Goal: Task Accomplishment & Management: Use online tool/utility

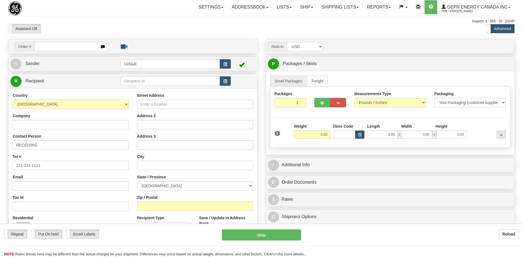
click at [59, 47] on input "text" at bounding box center [65, 46] width 63 height 9
drag, startPoint x: 0, startPoint y: 0, endPoint x: 59, endPoint y: 47, distance: 75.2
click at [42, 48] on input "0086682868" at bounding box center [65, 46] width 63 height 9
type input "86682868"
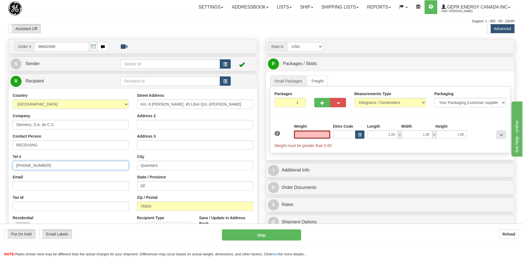
type input "0.00"
click at [70, 168] on input "(779)7960565" at bounding box center [71, 165] width 116 height 9
click at [224, 65] on span "button" at bounding box center [225, 65] width 4 height 4
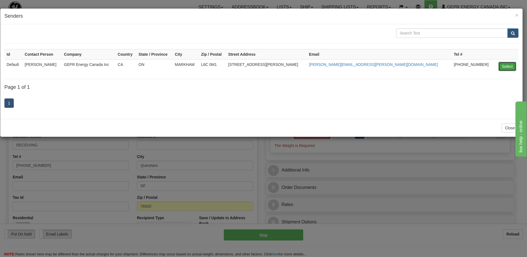
click at [504, 67] on button "Select" at bounding box center [507, 66] width 18 height 9
type input "Default"
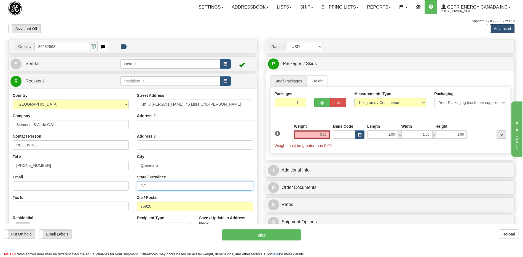
drag, startPoint x: 158, startPoint y: 189, endPoint x: 118, endPoint y: 185, distance: 39.9
click at [118, 185] on div "Country [GEOGRAPHIC_DATA] [GEOGRAPHIC_DATA] [GEOGRAPHIC_DATA] [GEOGRAPHIC_DATA]…" at bounding box center [133, 167] width 249 height 148
drag, startPoint x: 51, startPoint y: 168, endPoint x: -1, endPoint y: 161, distance: 52.5
click at [0, 161] on html "Training Course Close Toggle navigation Settings Shipping Preferences New Sende…" at bounding box center [261, 128] width 523 height 257
type input "111-111-1111"
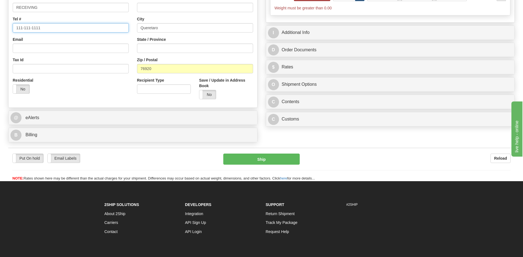
scroll to position [138, 0]
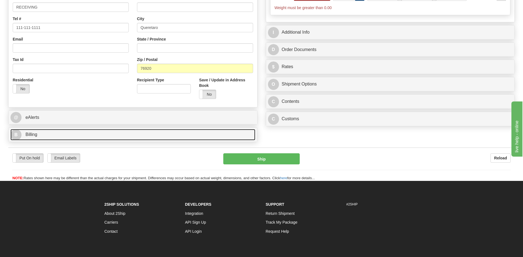
click at [39, 133] on link "B Billing" at bounding box center [132, 134] width 245 height 11
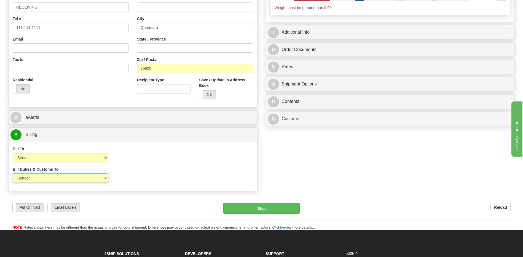
click at [90, 179] on select "Sender Recipient Third Party" at bounding box center [60, 177] width 95 height 9
select select "2"
click at [13, 173] on select "Sender Recipient Third Party" at bounding box center [60, 177] width 95 height 9
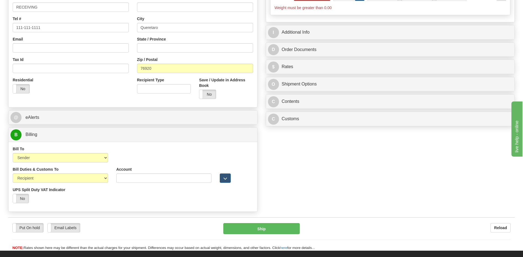
click at [86, 163] on div "Bill To Sender Recipient Third Party Collect" at bounding box center [61, 156] width 104 height 20
drag, startPoint x: 86, startPoint y: 160, endPoint x: 85, endPoint y: 163, distance: 3.2
click at [86, 160] on select "Sender Recipient Third Party Collect" at bounding box center [60, 157] width 95 height 9
select select "2"
click at [13, 153] on select "Sender Recipient Third Party Collect" at bounding box center [60, 157] width 95 height 9
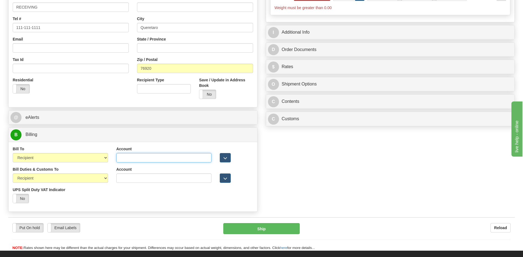
click at [117, 158] on input "Account" at bounding box center [163, 157] width 95 height 9
paste input "952593553"
type input "952593553"
click at [141, 202] on div "Bill Duties & Customs To Sender Recipient Third Party UPS Split Duty VAT Indica…" at bounding box center [133, 186] width 249 height 41
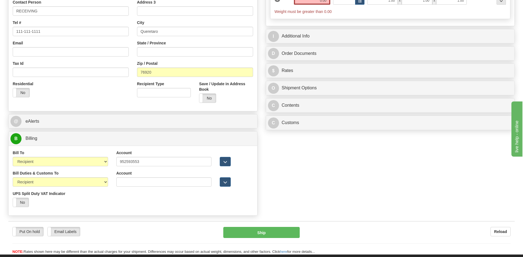
scroll to position [28, 0]
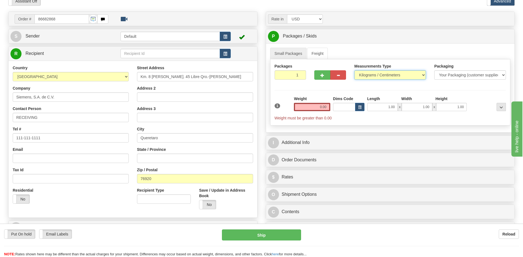
click at [393, 74] on select "Pounds / Inches Kilograms / Centimeters" at bounding box center [390, 74] width 72 height 9
select select "0"
click at [354, 70] on select "Pounds / Inches Kilograms / Centimeters" at bounding box center [390, 74] width 72 height 9
click at [316, 105] on input "0.00" at bounding box center [312, 107] width 36 height 8
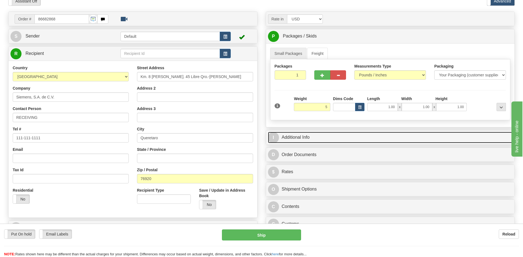
type input "5.00"
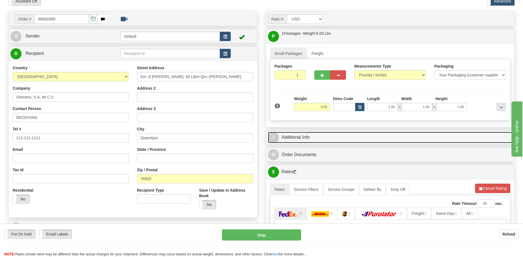
click at [330, 138] on link "I Additional Info" at bounding box center [390, 137] width 245 height 11
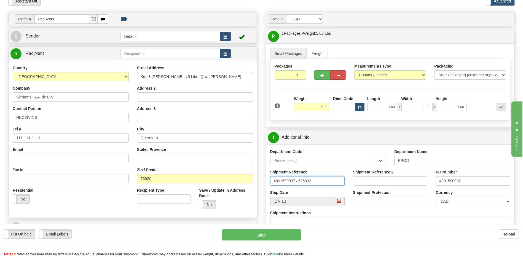
drag, startPoint x: 324, startPoint y: 177, endPoint x: 213, endPoint y: 189, distance: 112.0
click at [224, 12] on div "Order # 86682868" at bounding box center [261, 12] width 515 height 0
type input "5399004614"
click at [462, 205] on select "CAD USD EUR ZAR [PERSON_NAME] ARN AUD AUS AWG BBD BFR BGN BHD BMD BND BRC BRL C…" at bounding box center [472, 201] width 74 height 9
select select "1"
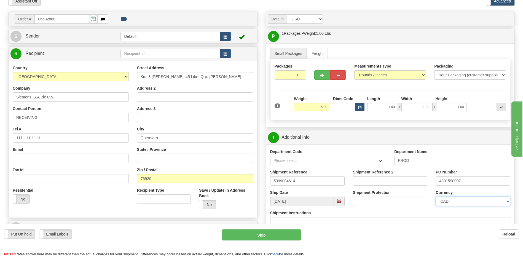
click at [435, 197] on select "CAD USD EUR ZAR [PERSON_NAME] ARN AUD AUS AWG BBD BFR BGN BHD BMD BND BRC BRL C…" at bounding box center [472, 201] width 74 height 9
drag, startPoint x: 475, startPoint y: 181, endPoint x: 423, endPoint y: 185, distance: 52.2
click at [423, 185] on div "Shipment Reference 5399004614 Shipment Reference 2 PO Number 4801590007" at bounding box center [390, 179] width 249 height 20
type input "4201961516"
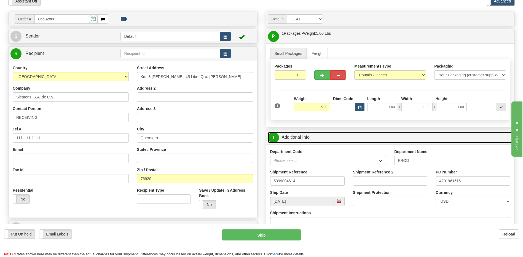
click at [312, 137] on link "I Additional Info" at bounding box center [390, 137] width 245 height 11
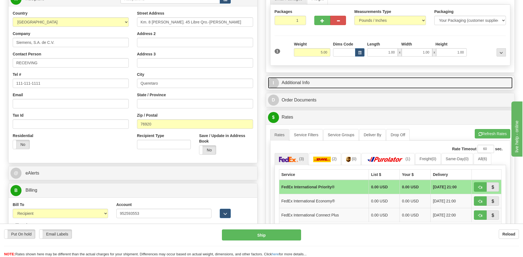
scroll to position [83, 0]
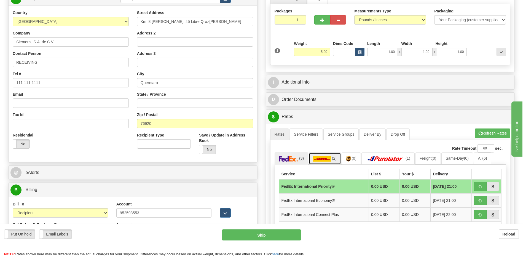
click at [331, 160] on link "(2)" at bounding box center [325, 158] width 32 height 12
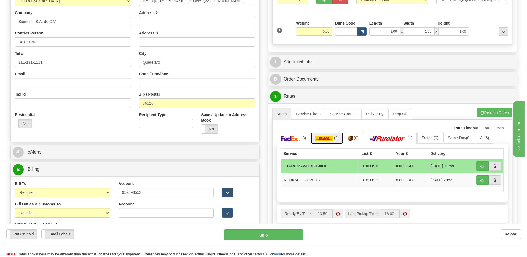
scroll to position [138, 0]
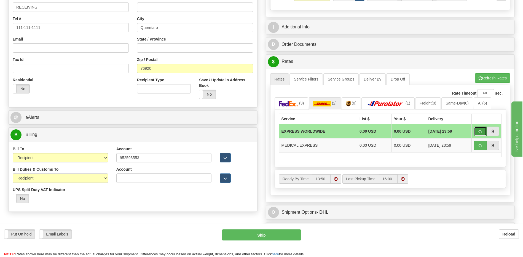
click at [481, 133] on span "button" at bounding box center [480, 132] width 4 height 4
type input "P"
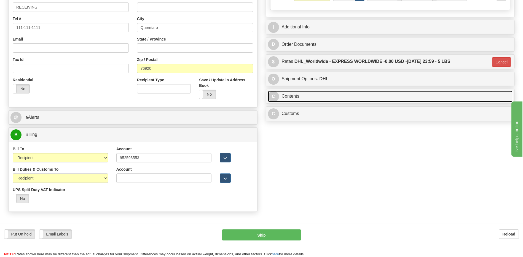
click at [302, 96] on link "C Contents" at bounding box center [390, 96] width 245 height 11
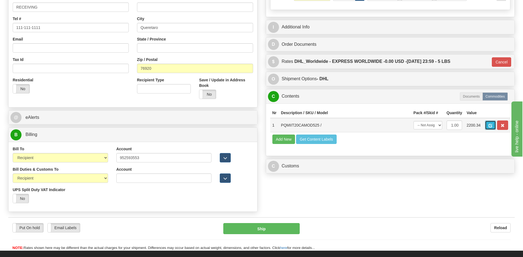
click at [487, 128] on button "button" at bounding box center [490, 124] width 11 height 9
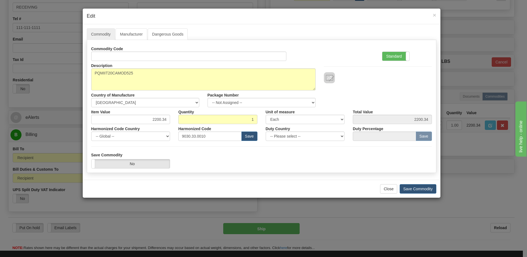
click at [381, 59] on div "Standard Advanced" at bounding box center [407, 52] width 58 height 17
click at [392, 56] on label "Standard" at bounding box center [395, 56] width 27 height 9
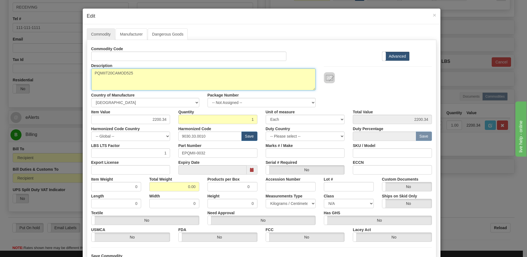
click at [150, 75] on textarea "PQMIIT20CAMOD525" at bounding box center [203, 79] width 224 height 22
click at [91, 72] on textarea "PQMIIT20CAMOD525" at bounding box center [203, 79] width 224 height 22
click at [174, 74] on textarea "PQMIIT20CAMOD525" at bounding box center [203, 79] width 224 height 22
paste textarea "PQMII"
type textarea "PQMIIT20CAMOD525 P/N PQMII"
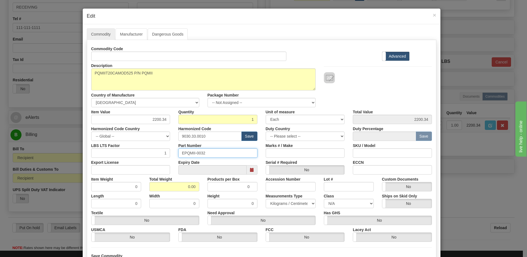
drag, startPoint x: 212, startPoint y: 150, endPoint x: 130, endPoint y: 149, distance: 82.1
click at [130, 149] on div "LBS LTS Factor 1 Part Number EPQMII-0032 Marks # / Make SKU / Model" at bounding box center [261, 149] width 349 height 17
drag, startPoint x: 175, startPoint y: 187, endPoint x: 242, endPoint y: 190, distance: 66.8
click at [242, 190] on div "Item Weight 0 Total Weight 0.00 Products per Box 0 Accession Number Lot # Custo…" at bounding box center [261, 182] width 349 height 17
type input "1"
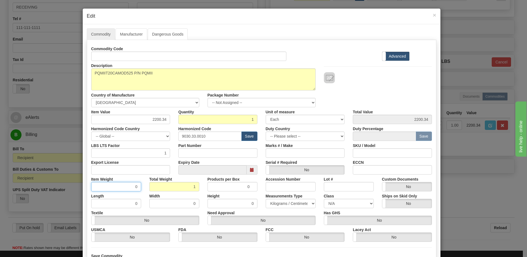
type input "1.0000"
click at [98, 186] on input "1.0000" at bounding box center [116, 186] width 50 height 9
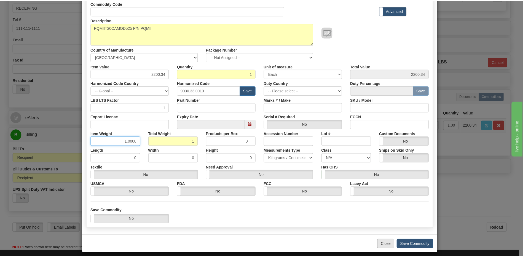
scroll to position [50, 0]
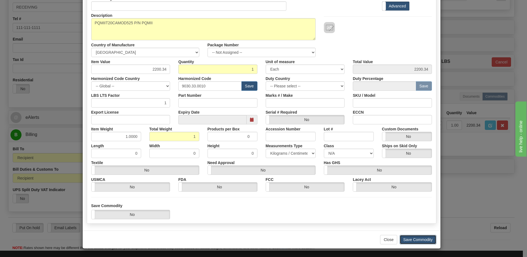
click at [407, 240] on button "Save Commodity" at bounding box center [418, 239] width 37 height 9
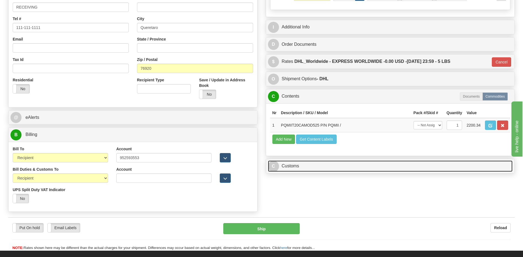
click at [311, 169] on link "C Customs" at bounding box center [390, 165] width 245 height 11
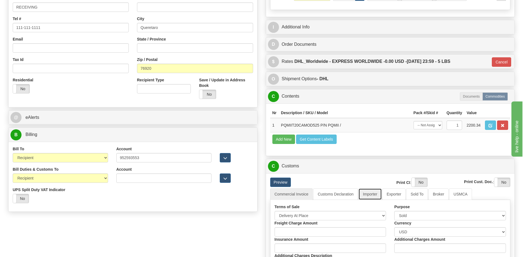
click at [374, 193] on link "Importer" at bounding box center [369, 194] width 23 height 12
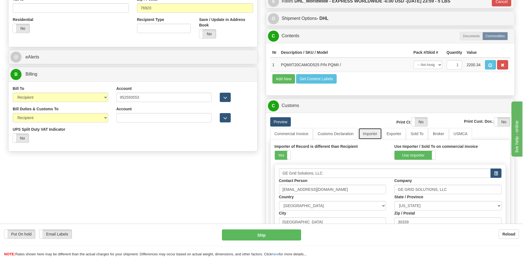
scroll to position [276, 0]
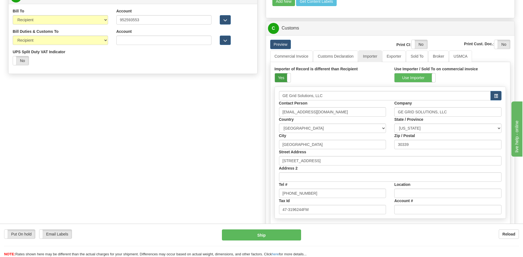
click at [280, 78] on label "Yes" at bounding box center [283, 77] width 16 height 9
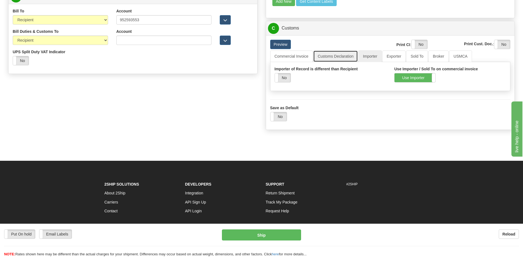
click at [330, 56] on link "Customs Declaration" at bounding box center [335, 56] width 45 height 12
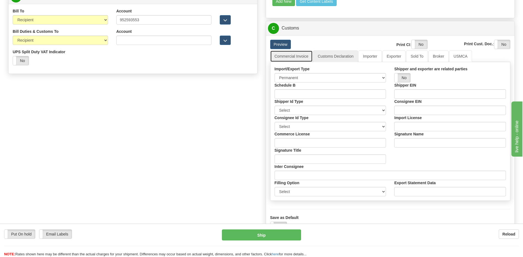
drag, startPoint x: 293, startPoint y: 59, endPoint x: 291, endPoint y: 64, distance: 5.4
click at [292, 59] on link "Commercial Invoice" at bounding box center [291, 56] width 43 height 12
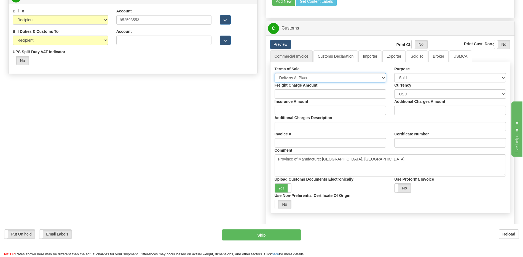
click at [289, 76] on select "Free Carrier Free On Board Ex Works Delivered Duty Unpaid Delivered Duty Paid C…" at bounding box center [330, 77] width 112 height 9
select select "7"
click at [274, 73] on select "Free Carrier Free On Board Ex Works Delivered Duty Unpaid Delivered Duty Paid C…" at bounding box center [330, 77] width 112 height 9
drag, startPoint x: 283, startPoint y: 189, endPoint x: 369, endPoint y: 147, distance: 96.0
click at [282, 189] on label "Yes" at bounding box center [283, 188] width 17 height 9
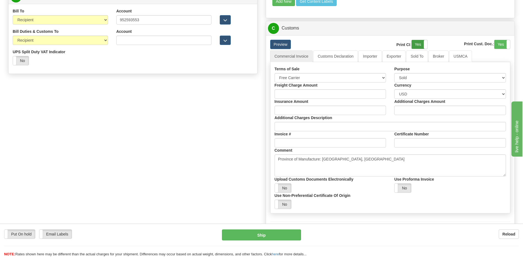
click at [418, 44] on label "Yes" at bounding box center [419, 44] width 16 height 9
click at [498, 43] on label "Yes" at bounding box center [502, 44] width 16 height 9
click at [345, 56] on link "Customs Declaration" at bounding box center [335, 56] width 45 height 12
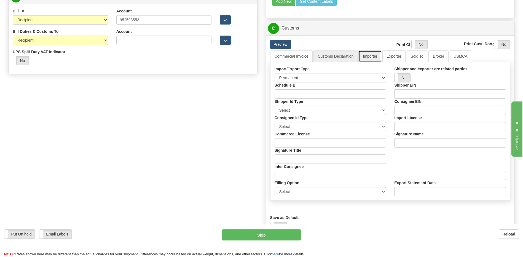
click at [369, 57] on link "Importer" at bounding box center [369, 56] width 23 height 12
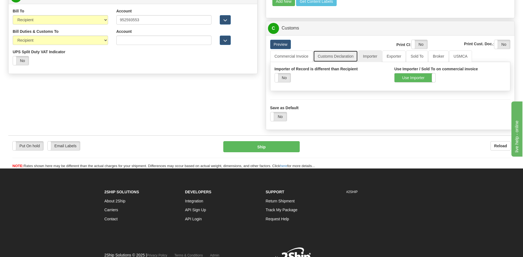
drag, startPoint x: 337, startPoint y: 55, endPoint x: 321, endPoint y: 59, distance: 17.0
click at [337, 55] on link "Customs Declaration" at bounding box center [335, 56] width 45 height 12
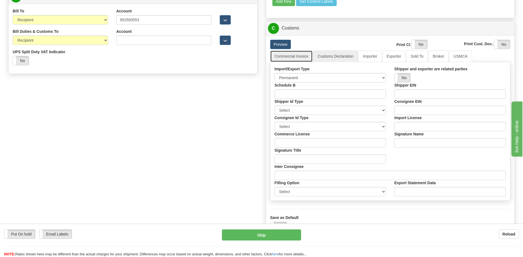
click at [293, 60] on link "Commercial Invoice" at bounding box center [291, 56] width 43 height 12
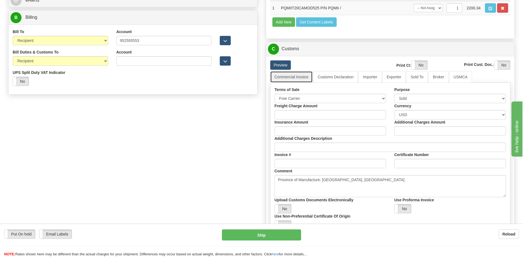
scroll to position [220, 0]
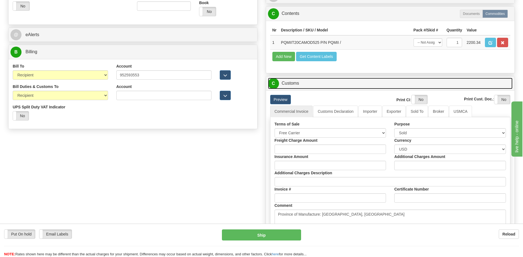
click at [307, 86] on link "C Customs" at bounding box center [390, 83] width 245 height 11
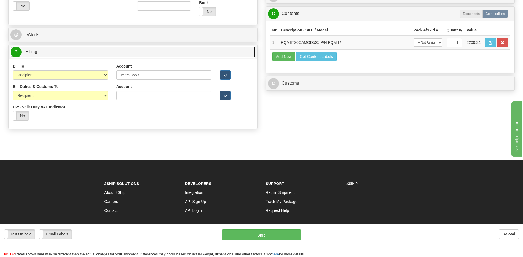
click at [154, 52] on link "B Billing" at bounding box center [132, 51] width 245 height 11
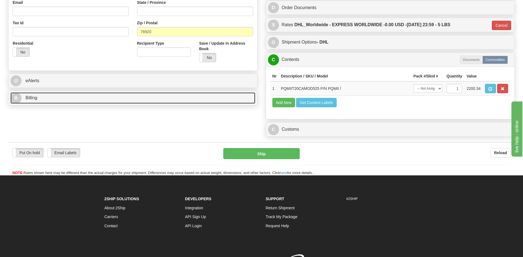
scroll to position [125, 0]
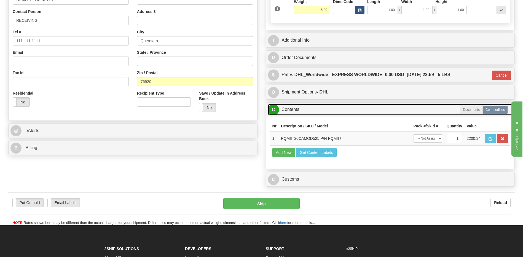
click at [292, 108] on link "C Contents" at bounding box center [390, 109] width 245 height 11
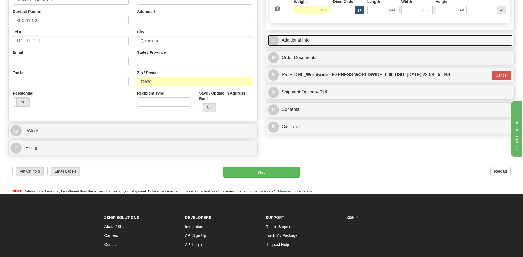
click at [300, 43] on link "I Additional Info" at bounding box center [390, 40] width 245 height 11
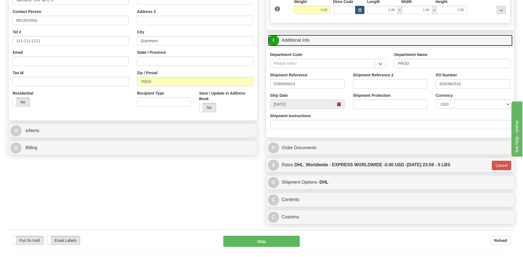
click at [300, 43] on link "I Additional Info" at bounding box center [390, 40] width 245 height 11
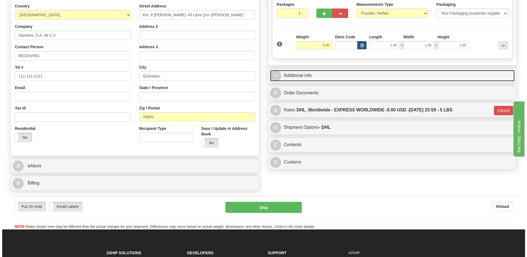
scroll to position [42, 0]
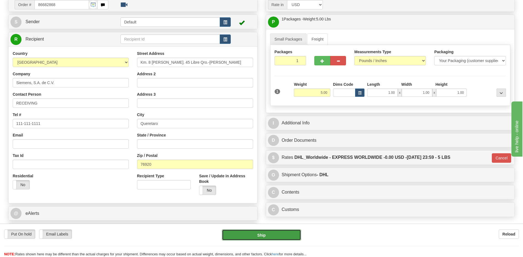
click at [286, 235] on button "Ship" at bounding box center [261, 234] width 79 height 11
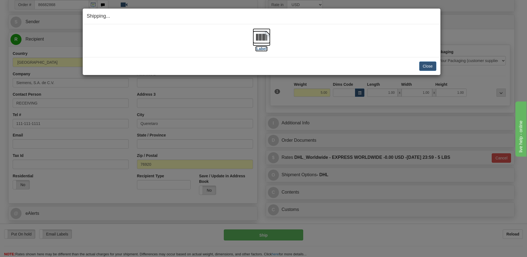
click at [261, 39] on img at bounding box center [262, 37] width 18 height 18
click at [428, 66] on button "Close" at bounding box center [427, 65] width 17 height 9
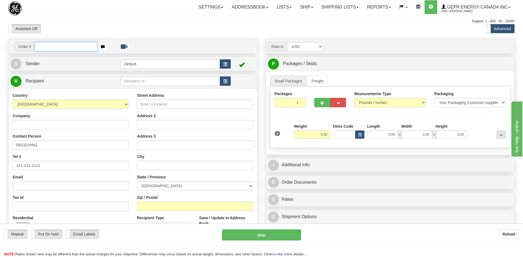
click at [52, 47] on input "text" at bounding box center [65, 46] width 63 height 9
paste input "0086680653"
click at [40, 46] on input "0086680653" at bounding box center [65, 46] width 63 height 9
type input "86680653"
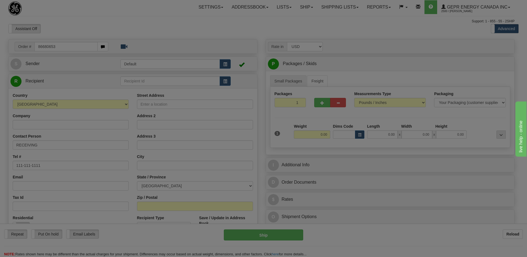
click at [101, 19] on body "Training Course Close Toggle navigation Settings Shipping Preferences New Recip…" at bounding box center [263, 128] width 527 height 257
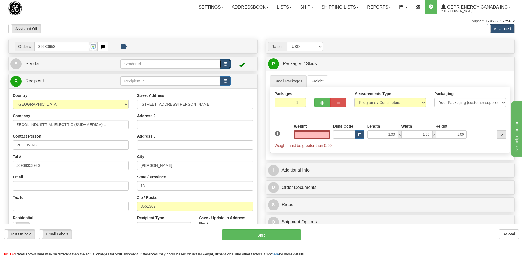
type input "0.00"
click at [227, 63] on span "button" at bounding box center [225, 65] width 4 height 4
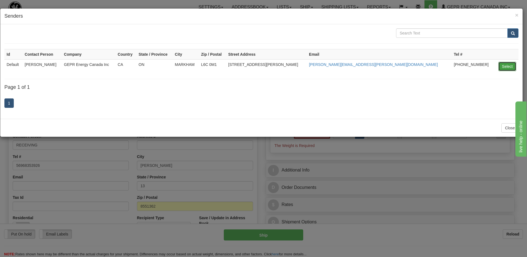
click at [503, 65] on button "Select" at bounding box center [507, 66] width 18 height 9
type input "Default"
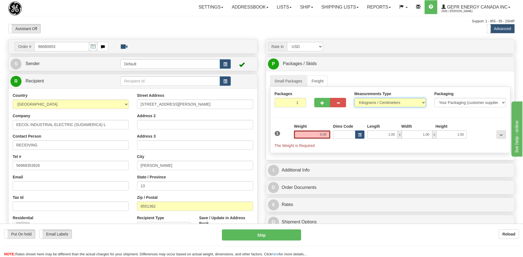
click at [395, 102] on select "Pounds / Inches Kilograms / Centimeters" at bounding box center [390, 102] width 72 height 9
select select "0"
click at [354, 98] on select "Pounds / Inches Kilograms / Centimeters" at bounding box center [390, 102] width 72 height 9
click at [291, 100] on input "1" at bounding box center [290, 102] width 32 height 9
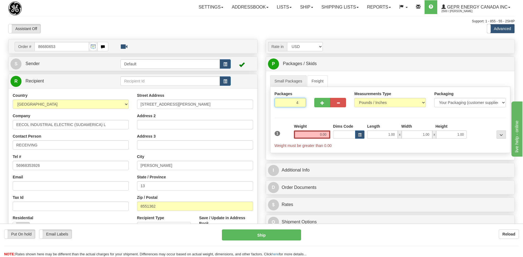
type input "4"
click at [322, 136] on div "Packages 4 1 Measurements Type" at bounding box center [390, 120] width 240 height 66
click at [322, 135] on input "0.00" at bounding box center [312, 134] width 36 height 8
click at [322, 135] on input "text" at bounding box center [312, 134] width 36 height 8
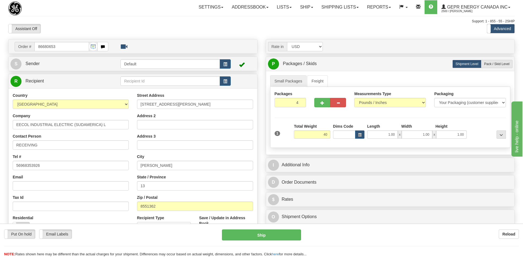
type input "40.00"
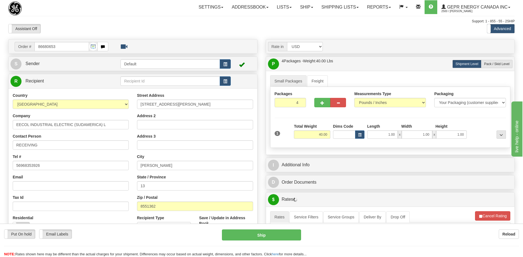
click at [204, 19] on div "Support: 1 - 855 - 55 - 2SHIP" at bounding box center [261, 21] width 506 height 5
drag, startPoint x: 149, startPoint y: 185, endPoint x: 113, endPoint y: 186, distance: 35.8
click at [118, 186] on div "Country [GEOGRAPHIC_DATA] [GEOGRAPHIC_DATA] [GEOGRAPHIC_DATA] [GEOGRAPHIC_DATA]…" at bounding box center [133, 167] width 249 height 148
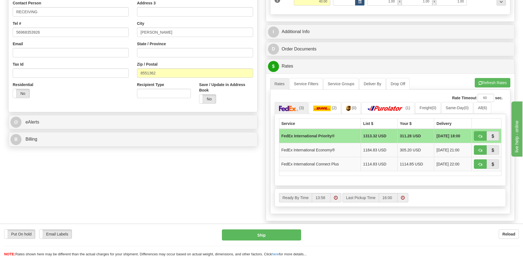
scroll to position [138, 0]
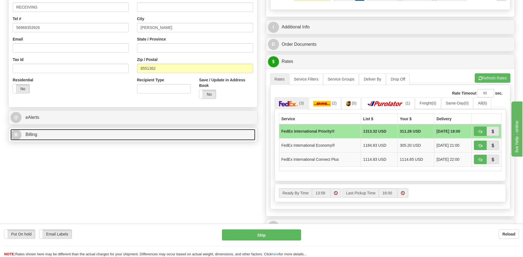
click at [57, 139] on link "B Billing" at bounding box center [132, 134] width 245 height 11
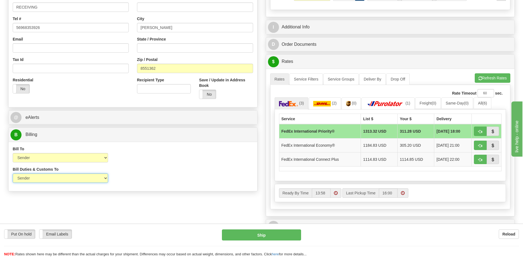
drag, startPoint x: 88, startPoint y: 176, endPoint x: 86, endPoint y: 182, distance: 6.0
click at [88, 176] on select "Sender Recipient Third Party" at bounding box center [60, 177] width 95 height 9
select select "2"
click at [13, 173] on select "Sender Recipient Third Party" at bounding box center [60, 177] width 95 height 9
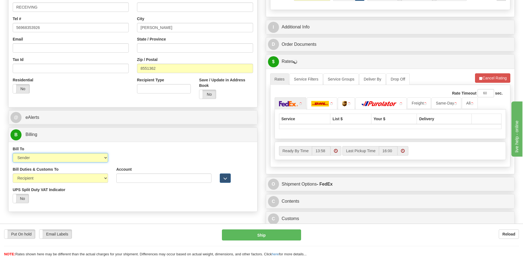
click at [82, 160] on select "Sender Recipient Third Party Collect" at bounding box center [60, 157] width 95 height 9
select select "2"
click at [13, 153] on select "Sender Recipient Third Party Collect" at bounding box center [60, 157] width 95 height 9
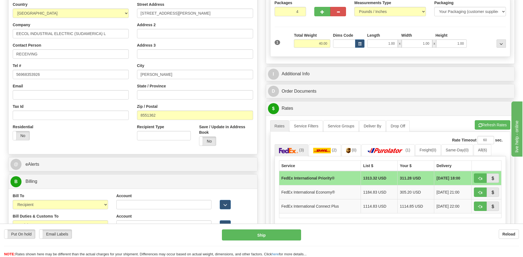
scroll to position [165, 0]
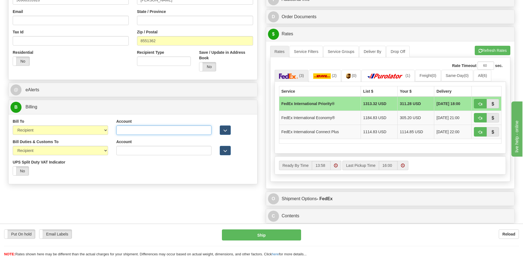
click at [117, 129] on input "Account" at bounding box center [163, 129] width 95 height 9
paste input "951546538"
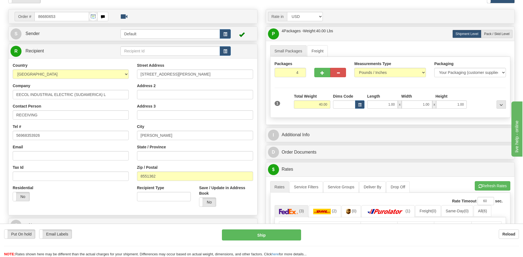
scroll to position [28, 0]
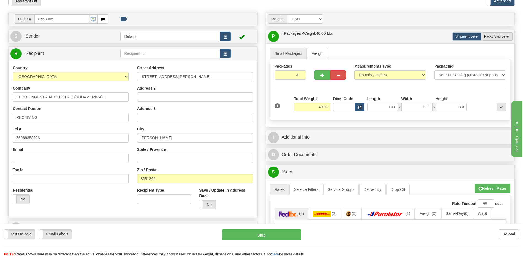
type input "951546538"
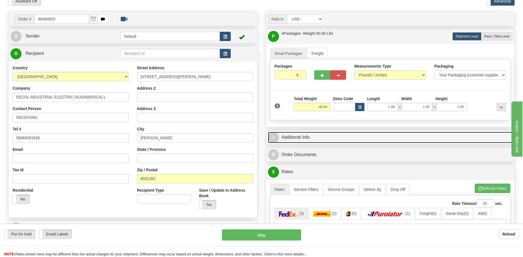
click at [315, 137] on link "I Additional Info" at bounding box center [390, 137] width 245 height 11
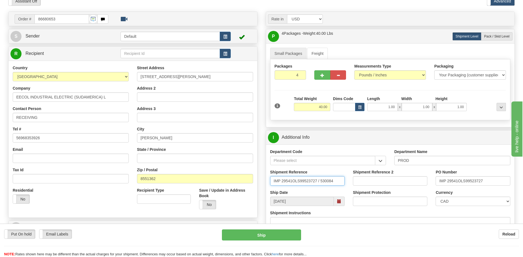
drag, startPoint x: 340, startPoint y: 181, endPoint x: 131, endPoint y: 175, distance: 209.0
click at [138, 12] on div "Order # 86680653" at bounding box center [261, 12] width 515 height 0
type input "5399005079"
click at [486, 201] on select "CAD USD EUR ZAR [PERSON_NAME] ARN AUD AUS AWG BBD BFR BGN BHD BMD BND BRC BRL C…" at bounding box center [472, 201] width 74 height 9
select select "1"
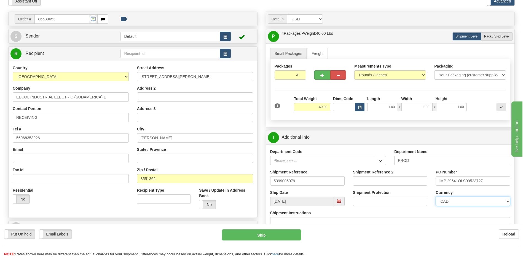
click at [435, 197] on select "CAD USD EUR ZAR [PERSON_NAME] ARN AUD AUS AWG BBD BFR BGN BHD BMD BND BRC BRL C…" at bounding box center [472, 201] width 74 height 9
drag, startPoint x: 489, startPoint y: 181, endPoint x: 397, endPoint y: 188, distance: 92.3
click at [397, 188] on div "Shipment Reference 5399005079 Shipment Reference 2 PO Number IMP 29541OLS995237…" at bounding box center [390, 179] width 249 height 20
type input "4201974290"
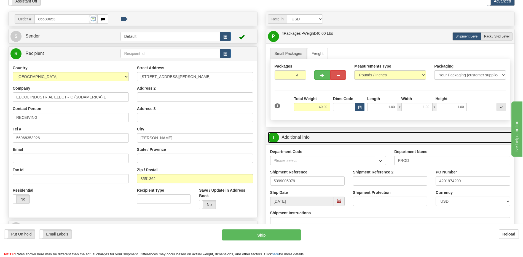
click at [337, 138] on link "I Additional Info" at bounding box center [390, 137] width 245 height 11
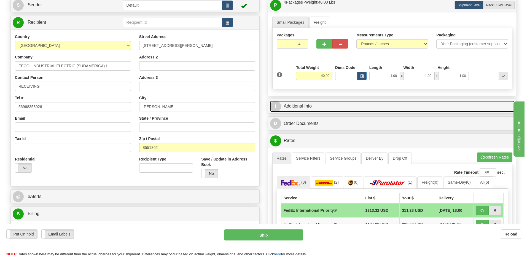
scroll to position [138, 0]
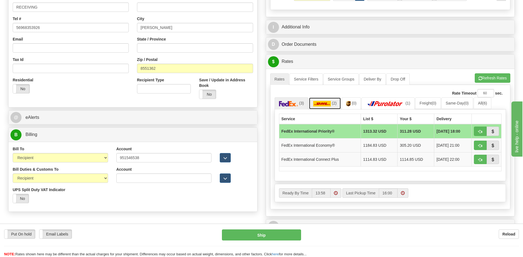
click at [332, 106] on link "(2)" at bounding box center [325, 103] width 32 height 12
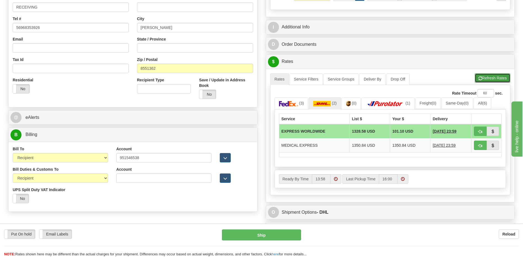
click at [496, 75] on button "Refresh Rates" at bounding box center [493, 77] width 36 height 9
click at [479, 145] on span "button" at bounding box center [480, 146] width 4 height 4
type input "P"
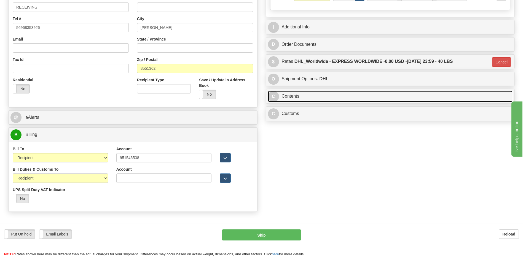
click at [283, 96] on link "C Contents" at bounding box center [390, 96] width 245 height 11
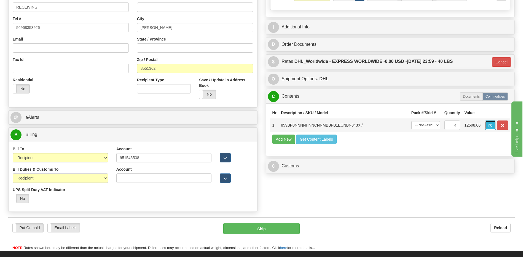
click at [489, 126] on span "button" at bounding box center [490, 126] width 4 height 4
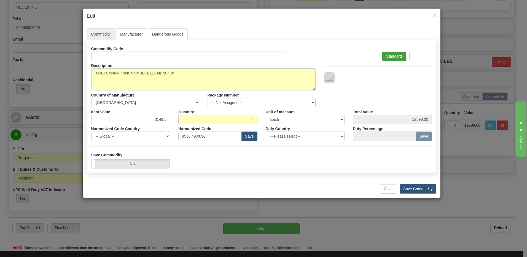
click at [398, 59] on label "Standard" at bounding box center [395, 56] width 27 height 9
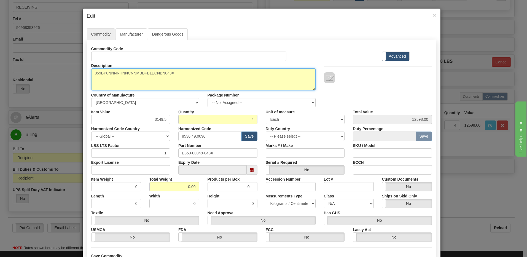
click at [92, 73] on textarea "859BP0NNNNHNNCNNMBBFB1ECNBN043X" at bounding box center [203, 79] width 224 height 22
paste textarea "859 MOTOR PROTECTION SYSTEM"
type textarea "859 MOTOR PROTECTION SYSTEM P/N 859BP0NNNNHNNCNNMBBFB1ECNBN043X"
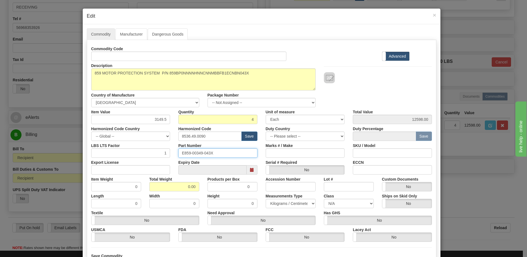
drag, startPoint x: 223, startPoint y: 151, endPoint x: 77, endPoint y: 150, distance: 146.3
click at [77, 150] on div "× Edit Commodity Manufacturer Dangerous Goods Commodity Code Standard Advanced …" at bounding box center [263, 128] width 527 height 257
drag, startPoint x: 161, startPoint y: 185, endPoint x: 280, endPoint y: 190, distance: 119.4
click at [280, 190] on div "Item Weight 0 Total Weight 0.00 Products per Box 0 Accession Number Lot # Custo…" at bounding box center [261, 182] width 349 height 17
type input "4"
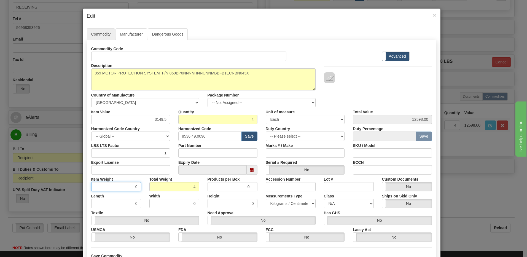
type input "1.0000"
click at [106, 184] on input "1.0000" at bounding box center [116, 186] width 50 height 9
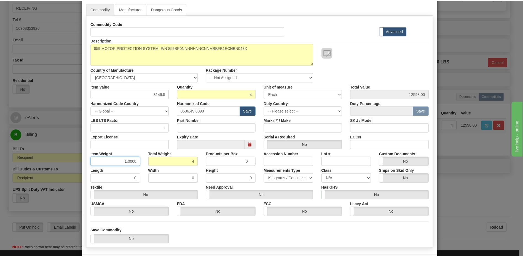
scroll to position [50, 0]
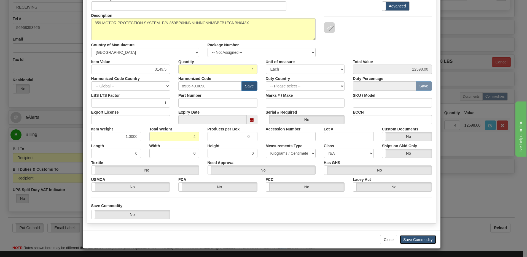
click at [420, 240] on button "Save Commodity" at bounding box center [418, 239] width 37 height 9
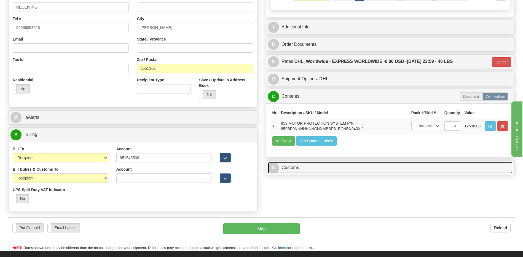
click at [321, 171] on link "C Customs" at bounding box center [390, 167] width 245 height 11
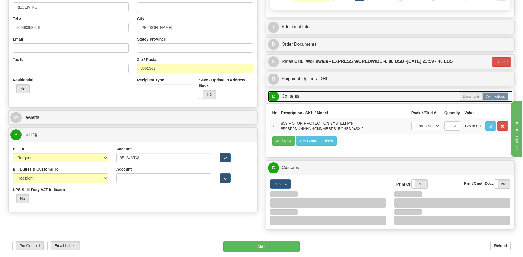
click at [294, 93] on link "C Contents" at bounding box center [390, 96] width 245 height 11
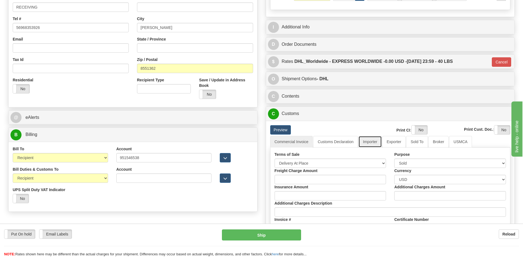
click at [375, 142] on link "Importer" at bounding box center [369, 142] width 23 height 12
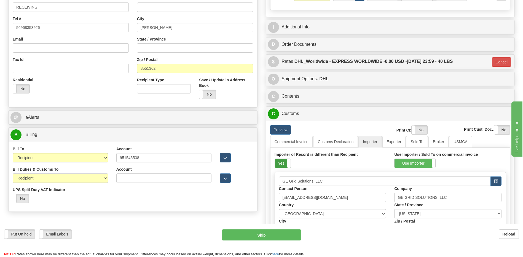
click at [276, 163] on label "Yes" at bounding box center [283, 163] width 16 height 9
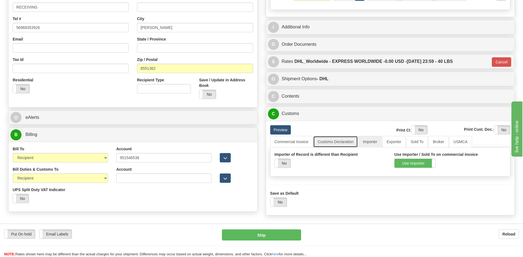
click at [329, 142] on link "Customs Declaration" at bounding box center [335, 142] width 45 height 12
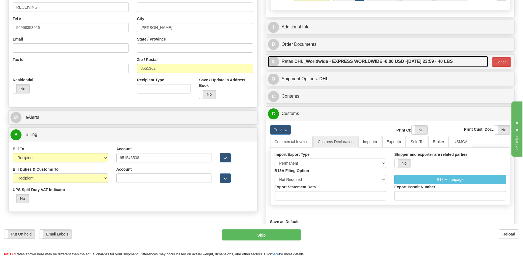
click at [363, 60] on label "DHL_Worldwide - EXPRESS WORLDWIDE - 0.00 USD - [DATE] 23:59 - 40 LBS" at bounding box center [373, 61] width 158 height 11
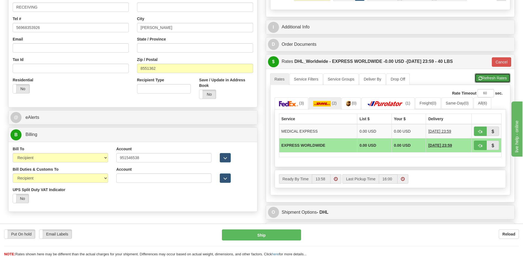
click at [480, 80] on span "button" at bounding box center [480, 79] width 4 height 4
type input "P"
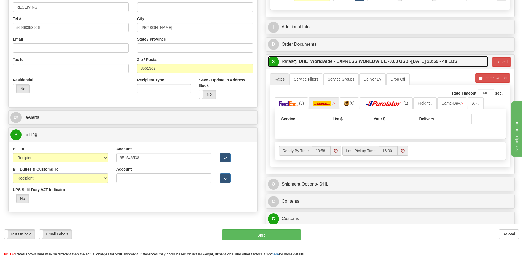
click at [335, 65] on label "DHL_Worldwide - EXPRESS WORLDWIDE - 0.00 USD - [DATE] 23:59 - 40 LBS" at bounding box center [378, 61] width 158 height 11
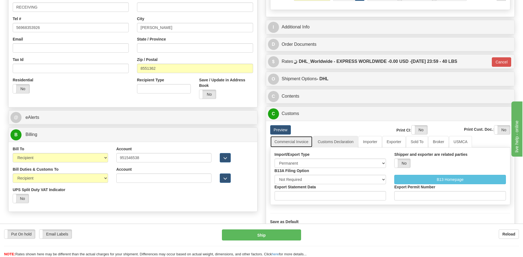
click at [289, 144] on link "Commercial Invoice" at bounding box center [291, 142] width 43 height 12
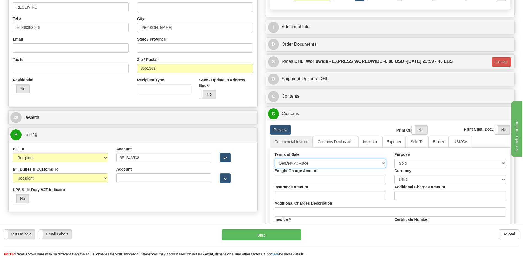
click at [289, 163] on select "Free Carrier Free On Board Ex Works Delivered Duty Unpaid Delivered Duty Paid C…" at bounding box center [330, 162] width 112 height 9
select select "7"
click at [274, 158] on select "Free Carrier Free On Board Ex Works Delivered Duty Unpaid Delivered Duty Paid C…" at bounding box center [330, 162] width 112 height 9
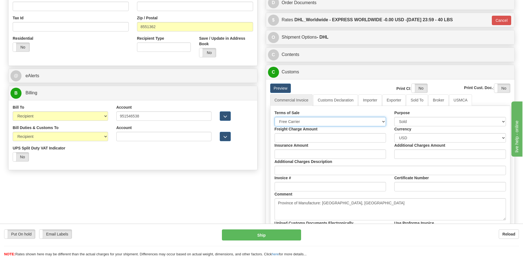
scroll to position [220, 0]
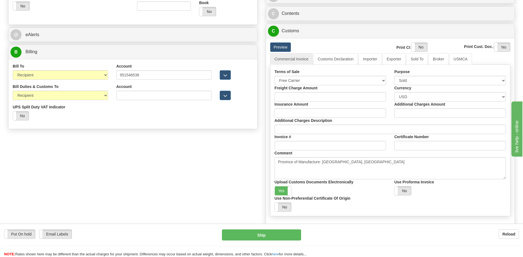
drag, startPoint x: 283, startPoint y: 190, endPoint x: 451, endPoint y: 111, distance: 185.9
click at [284, 189] on label "Yes" at bounding box center [283, 190] width 17 height 9
click at [417, 46] on label "Yes" at bounding box center [419, 47] width 16 height 9
click at [495, 47] on label "Yes" at bounding box center [502, 47] width 16 height 9
click at [336, 59] on link "Customs Declaration" at bounding box center [335, 59] width 45 height 12
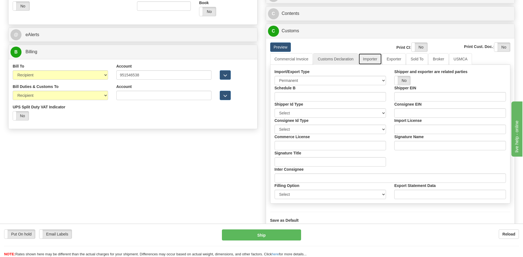
click at [367, 62] on link "Importer" at bounding box center [369, 59] width 23 height 12
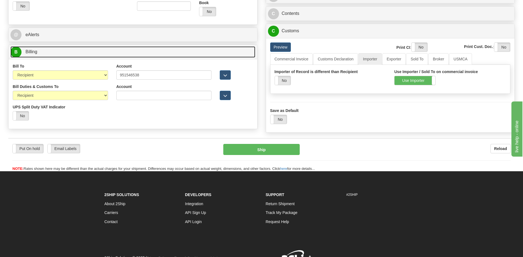
click at [190, 51] on link "B Billing" at bounding box center [132, 51] width 245 height 11
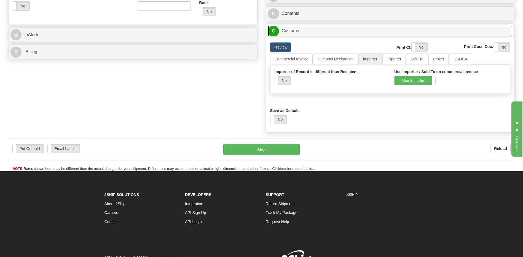
click at [279, 30] on span "C" at bounding box center [273, 31] width 11 height 11
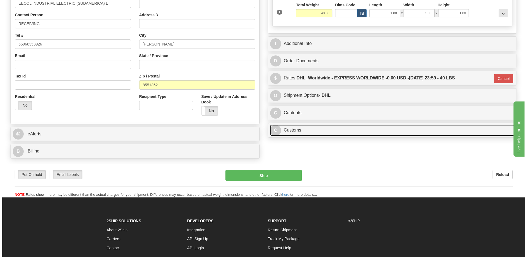
scroll to position [121, 0]
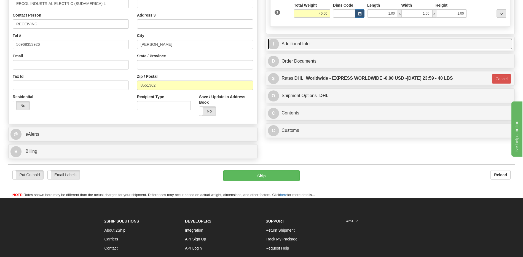
click at [328, 47] on link "I Additional Info" at bounding box center [390, 43] width 245 height 11
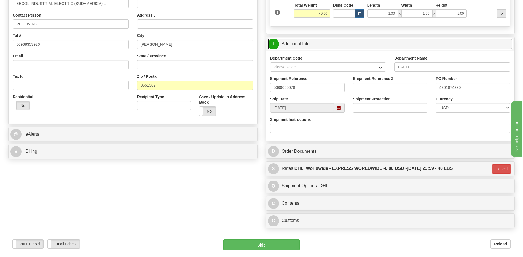
click at [328, 47] on link "I Additional Info" at bounding box center [390, 43] width 245 height 11
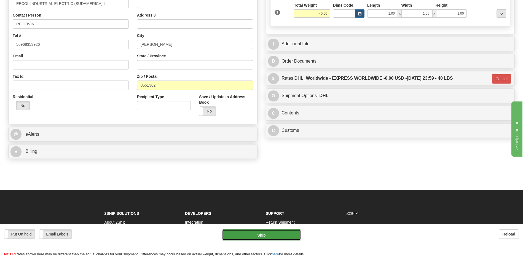
click at [290, 235] on button "Ship" at bounding box center [261, 234] width 79 height 11
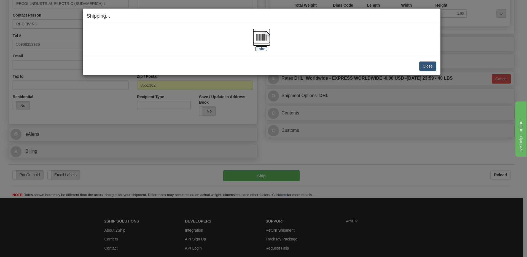
click at [261, 40] on img at bounding box center [262, 37] width 18 height 18
click at [260, 40] on img at bounding box center [262, 37] width 18 height 18
